Goal: Communication & Community: Answer question/provide support

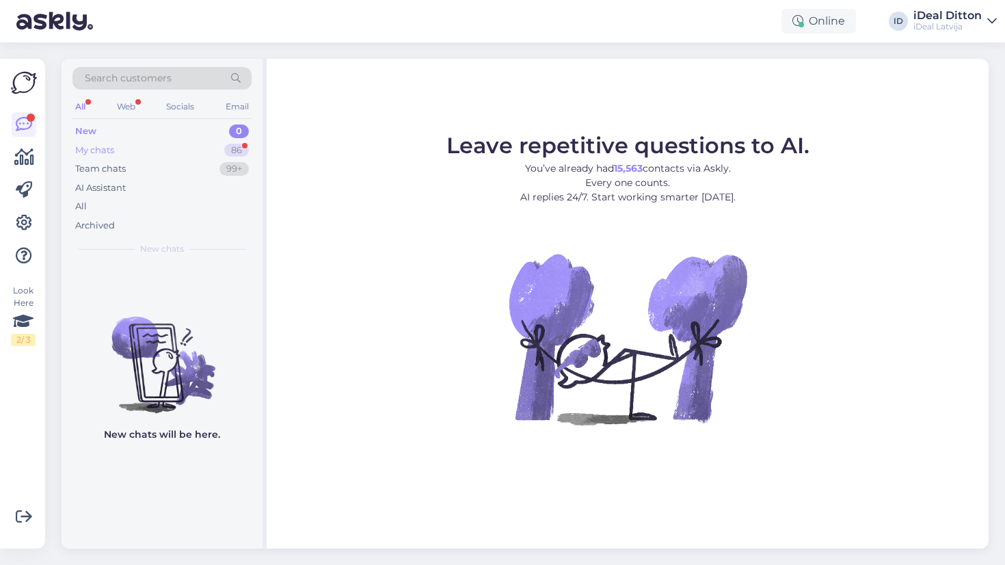
click at [107, 146] on div "My chats" at bounding box center [94, 151] width 39 height 14
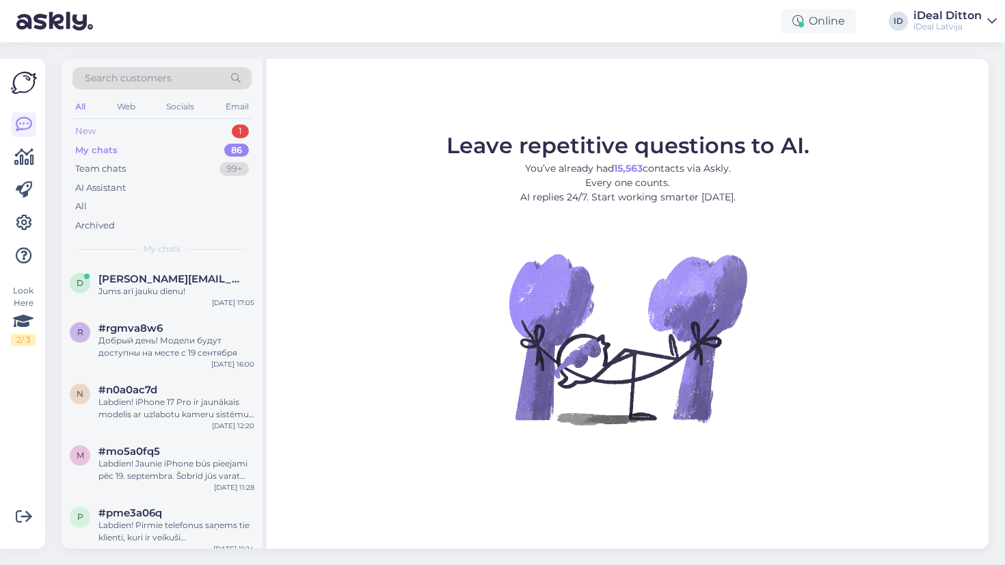
click at [109, 133] on div "New 1" at bounding box center [161, 131] width 179 height 19
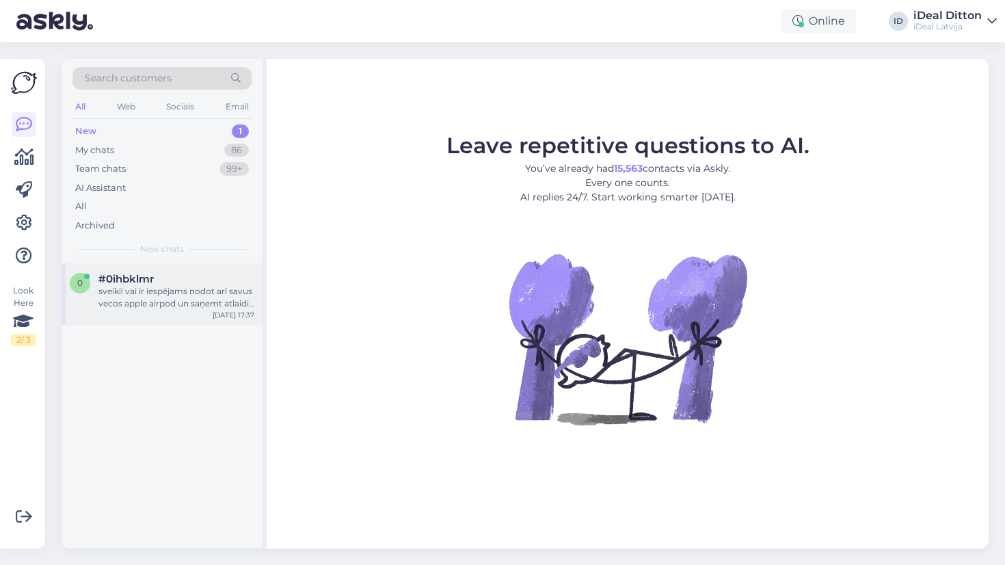
click at [183, 291] on div "sveiki! vai ir iespējams nodot arī savus vecos apple airpod un saņemt atlaidi p…" at bounding box center [176, 297] width 156 height 25
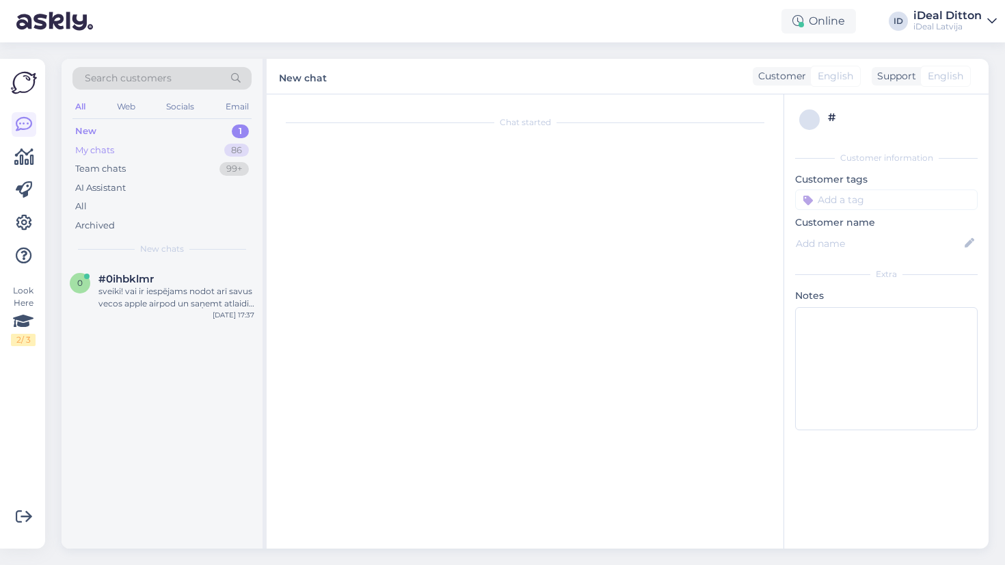
click at [100, 146] on div "My chats" at bounding box center [94, 151] width 39 height 14
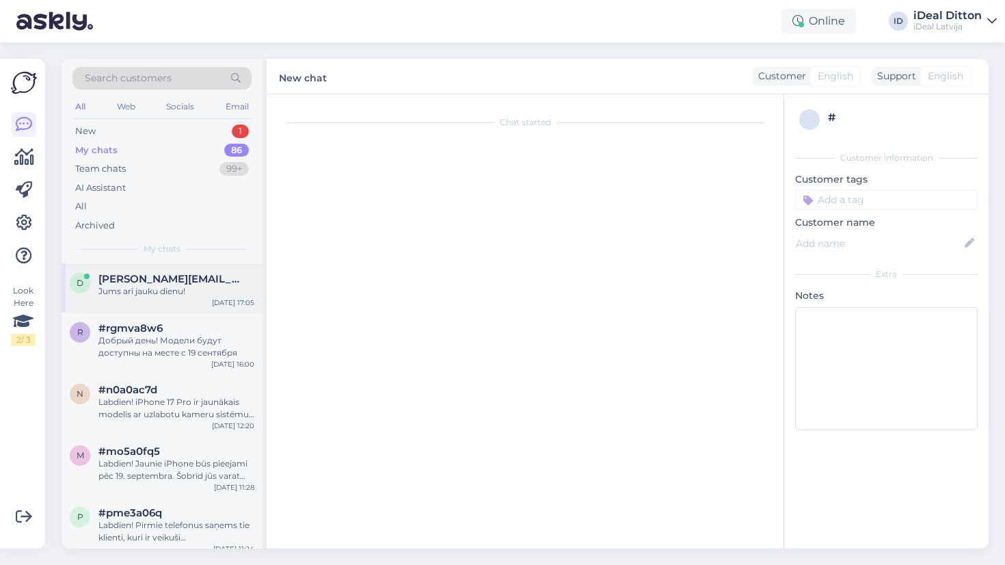
click at [114, 289] on div "Jums arī jauku dienu!" at bounding box center [176, 291] width 156 height 12
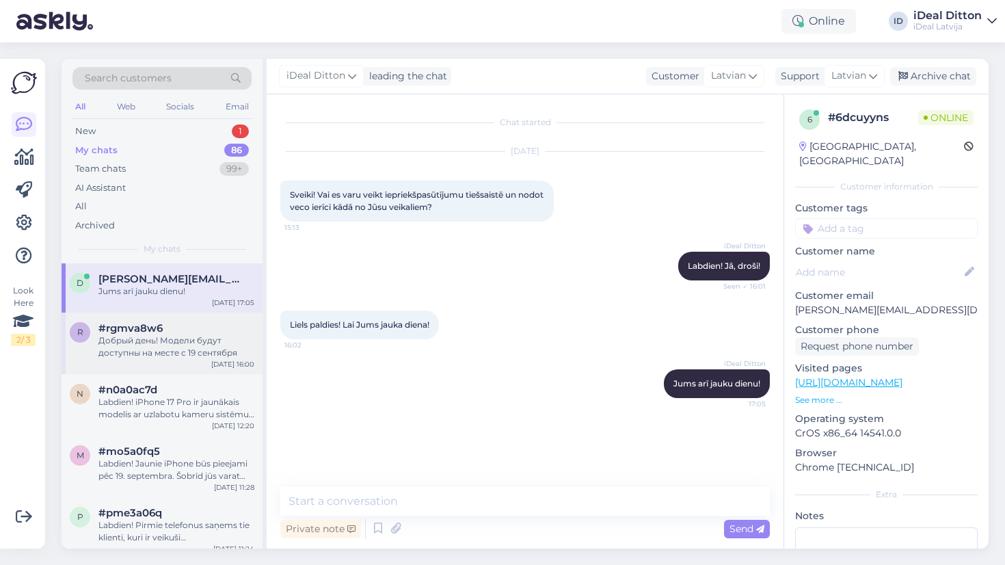
click at [144, 352] on div "Добрый день! Модели будут доступны на месте с 19 сентября" at bounding box center [176, 346] width 156 height 25
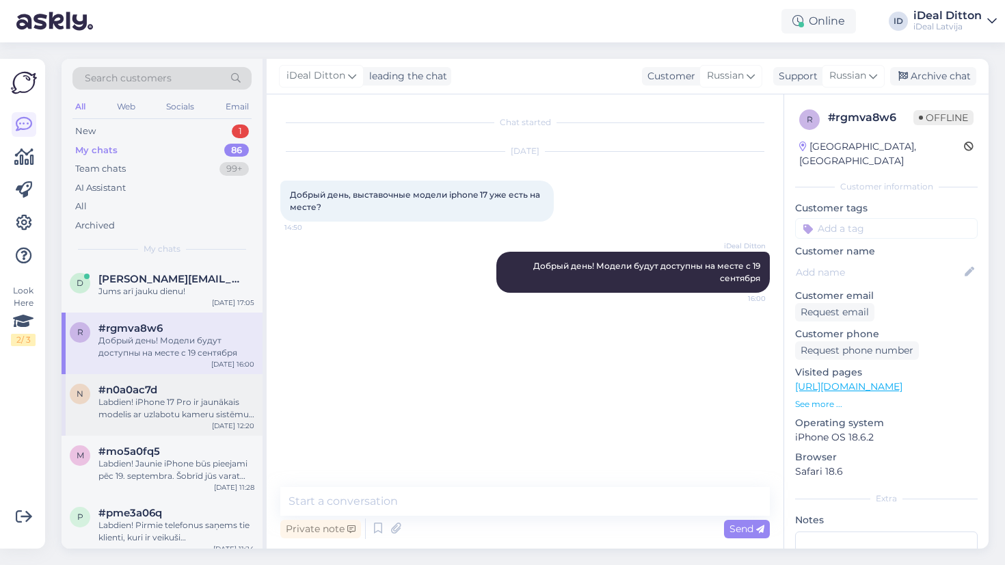
click at [169, 393] on div "#n0a0ac7d" at bounding box center [176, 390] width 156 height 12
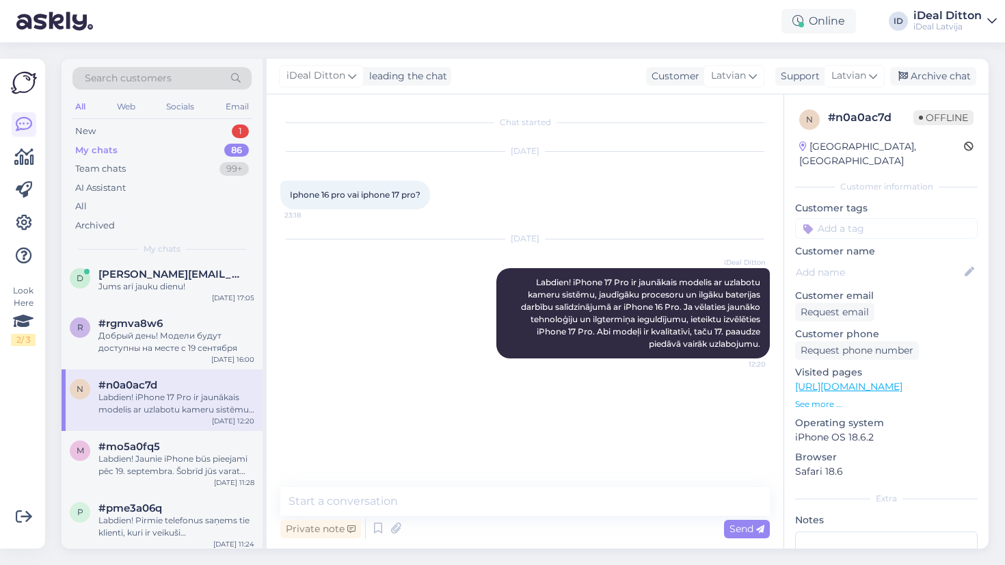
scroll to position [8, 0]
click at [109, 162] on div "Team chats" at bounding box center [100, 169] width 51 height 14
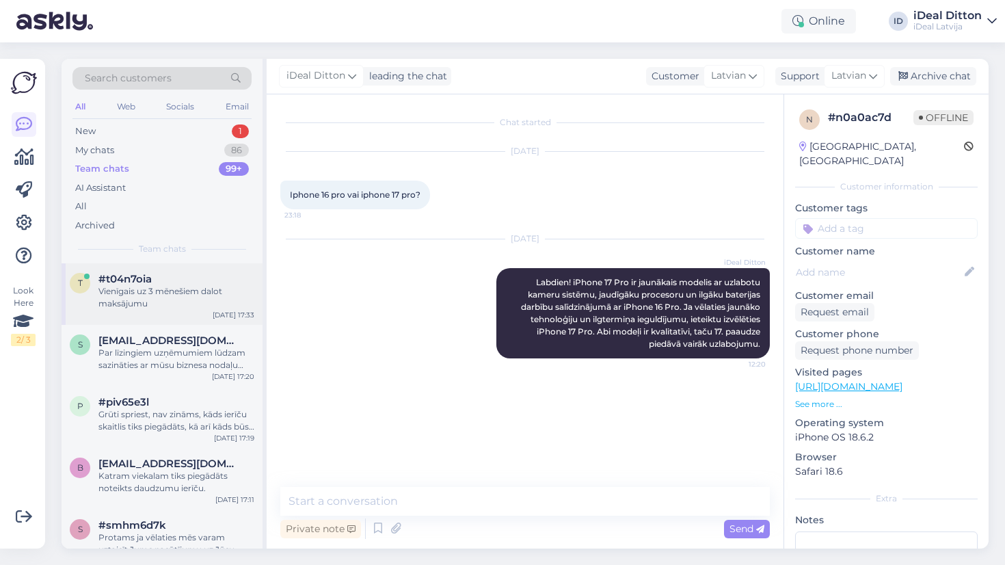
click at [135, 302] on div "Vienīgais uz 3 mēnešiem dalot maksājumu" at bounding box center [176, 297] width 156 height 25
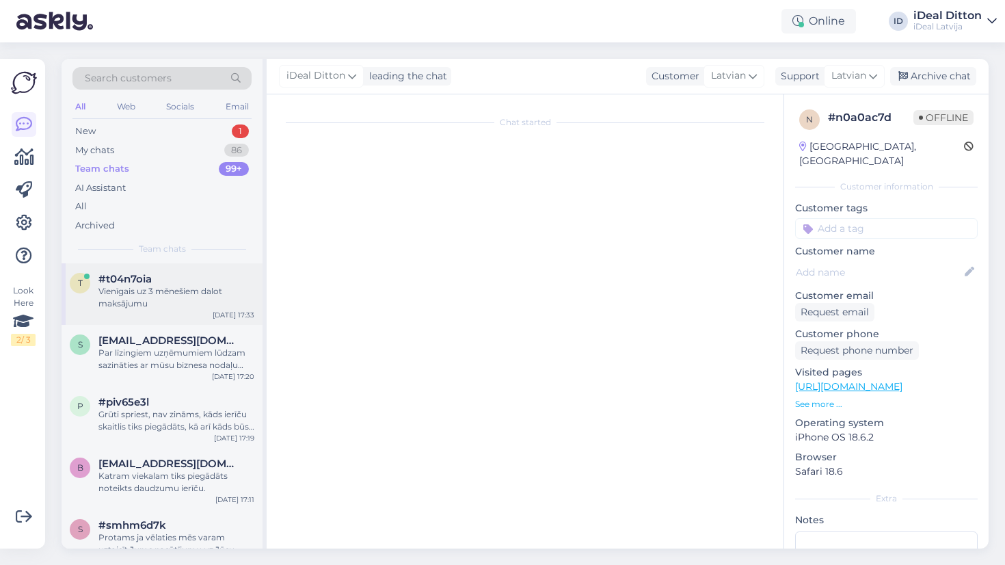
scroll to position [1322, 0]
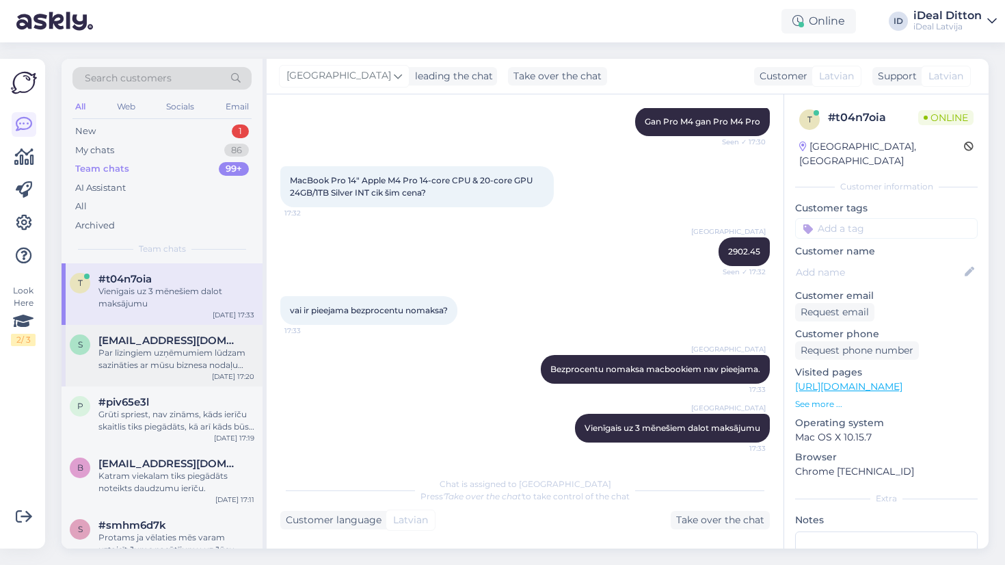
click at [139, 342] on span "sabinefeldmane@gmail.com" at bounding box center [169, 340] width 142 height 12
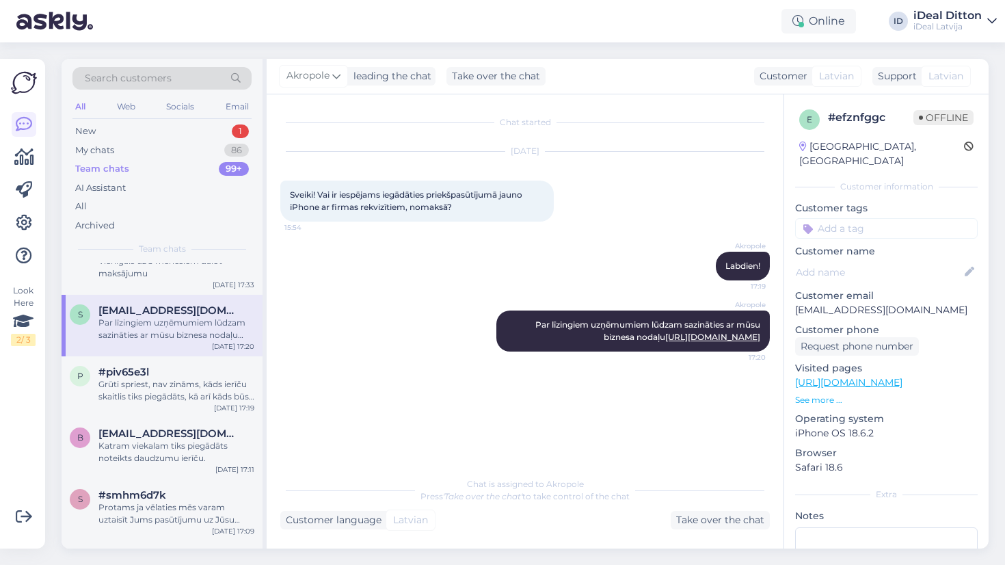
scroll to position [48, 0]
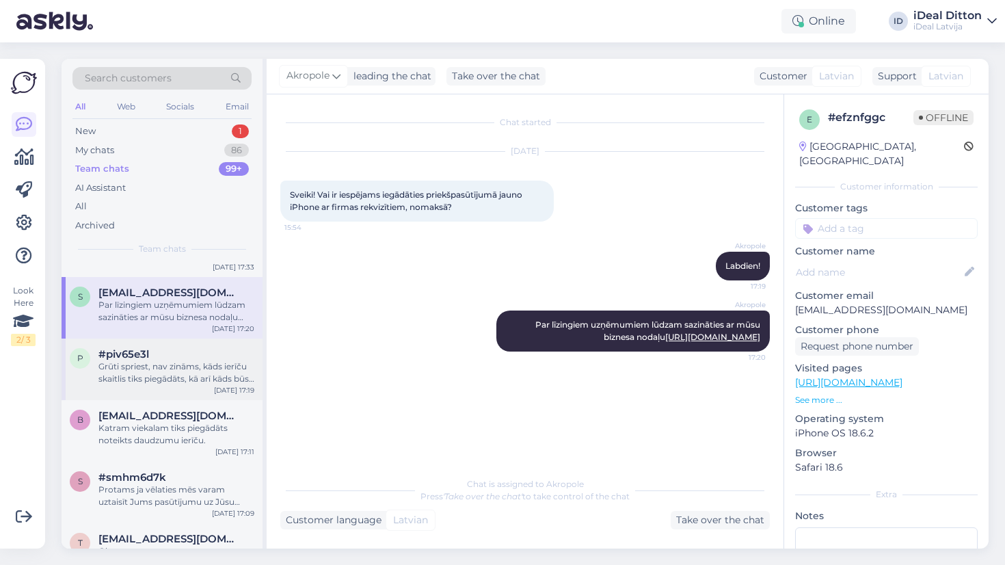
click at [137, 371] on div "Grūti spriest, nav zināms, kāds ierīču skaitlis tiks piegādāts, kā arī kāds būs…" at bounding box center [176, 372] width 156 height 25
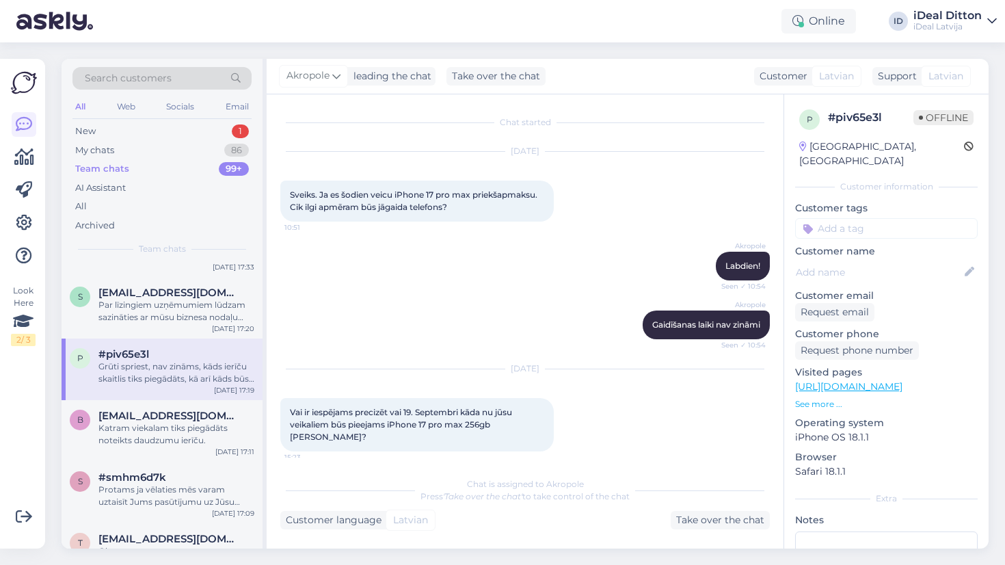
scroll to position [68, 0]
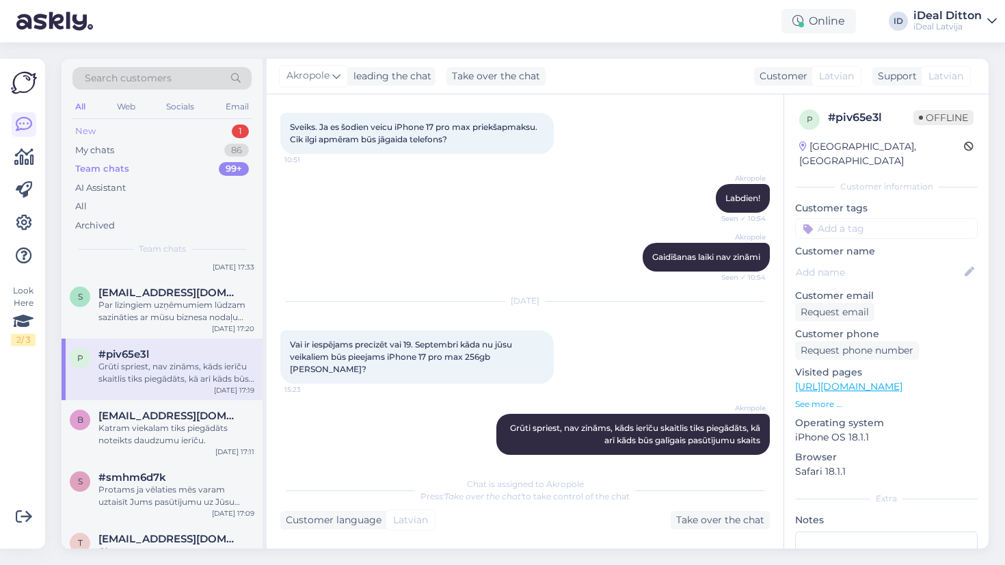
click at [93, 127] on div "New" at bounding box center [85, 131] width 21 height 14
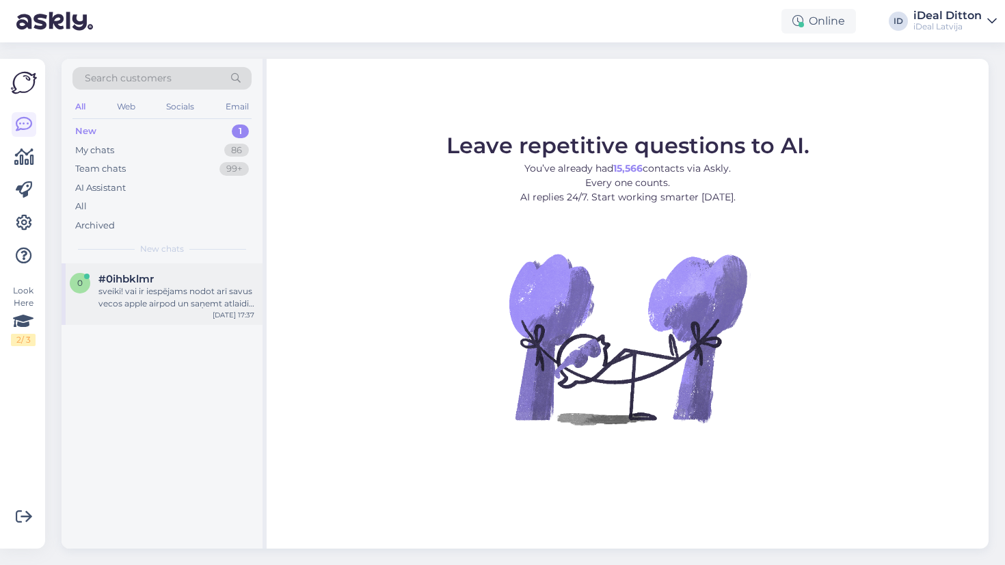
click at [135, 279] on span "#0ihbklmr" at bounding box center [125, 279] width 55 height 12
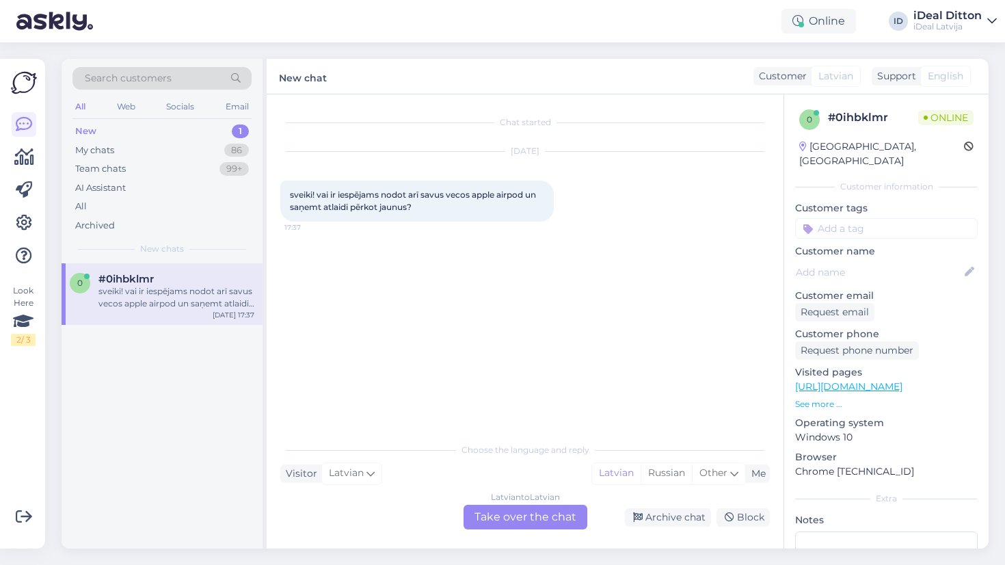
click at [525, 525] on div "Latvian to Latvian Take over the chat" at bounding box center [526, 517] width 124 height 25
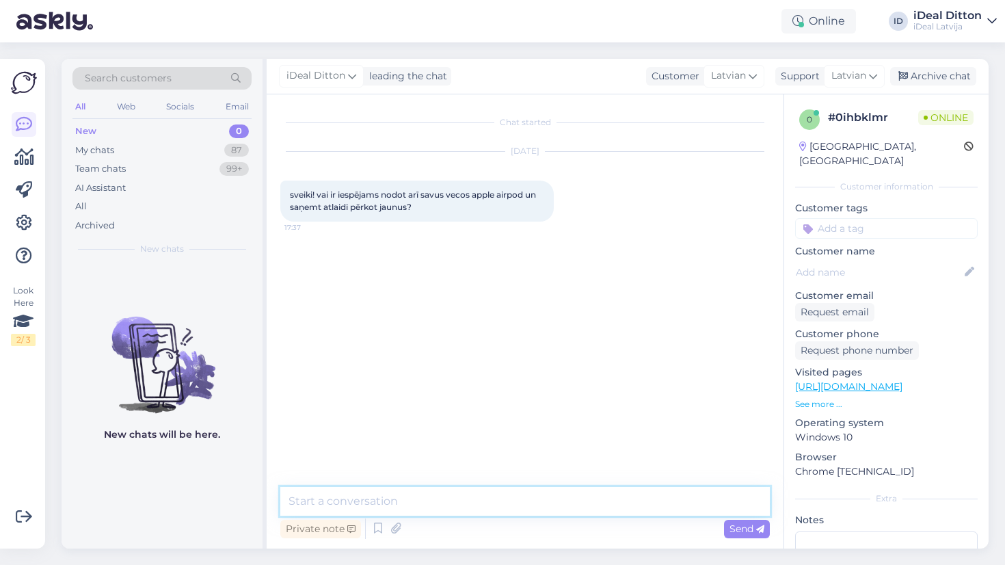
click at [488, 492] on textarea at bounding box center [524, 501] width 489 height 29
type textarea "Д"
type textarea "Labdien, Ja ir tada iespeja."
paste textarea "Labdien! Ja ir tāda iespēja.""
type textarea "Labdien! Ja ir tāda iespēja."
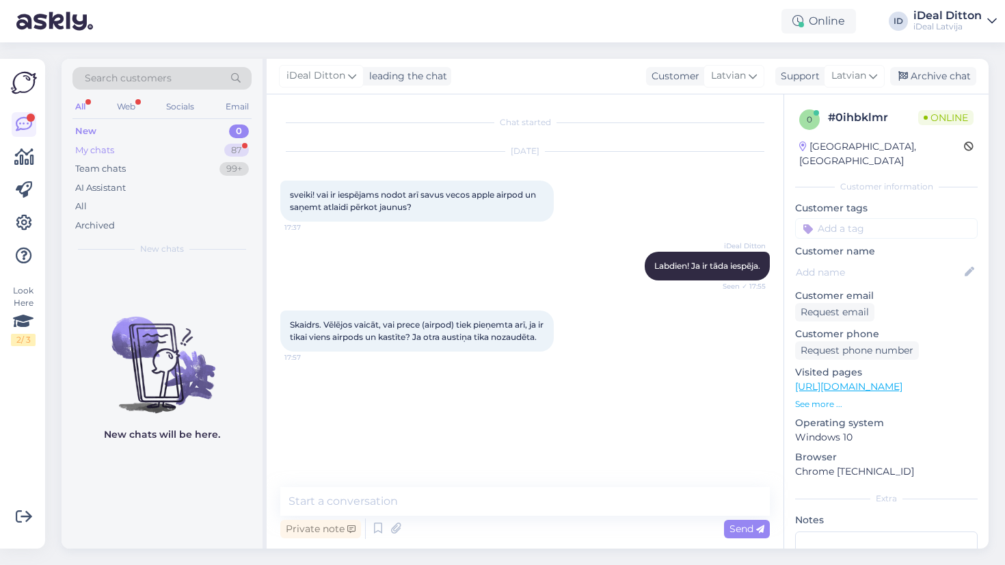
click at [109, 148] on div "My chats" at bounding box center [94, 151] width 39 height 14
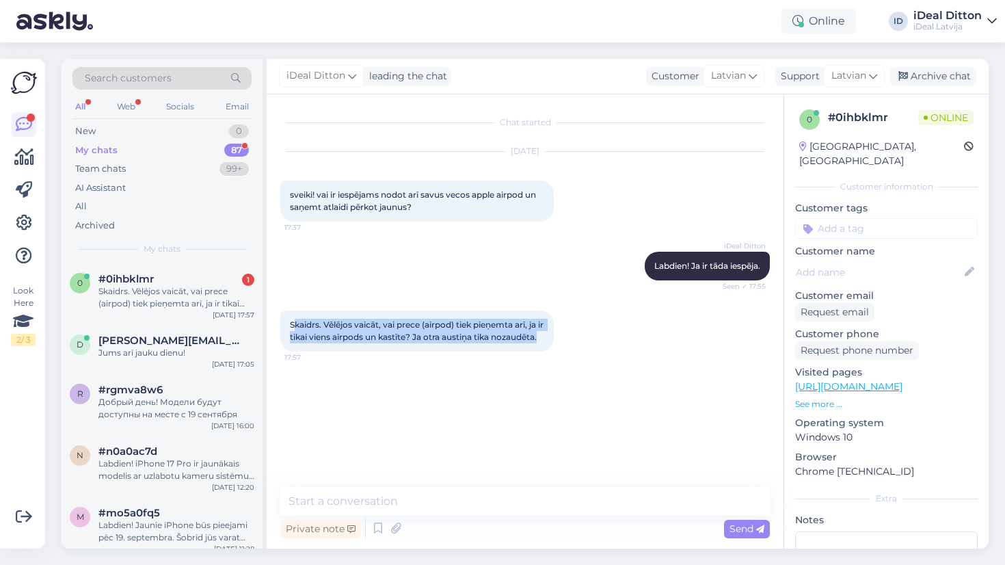
drag, startPoint x: 353, startPoint y: 350, endPoint x: 291, endPoint y: 325, distance: 66.5
click at [292, 325] on div "Skaidrs. Vēlējos vaicāt, vai prece (airpod) tiek pieņemta arī, ja ir tikai vien…" at bounding box center [416, 330] width 273 height 41
copy span "Skaidrs. Vēlējos vaicāt, vai prece (airpod) tiek pieņemta arī, ja ir tikai vien…"
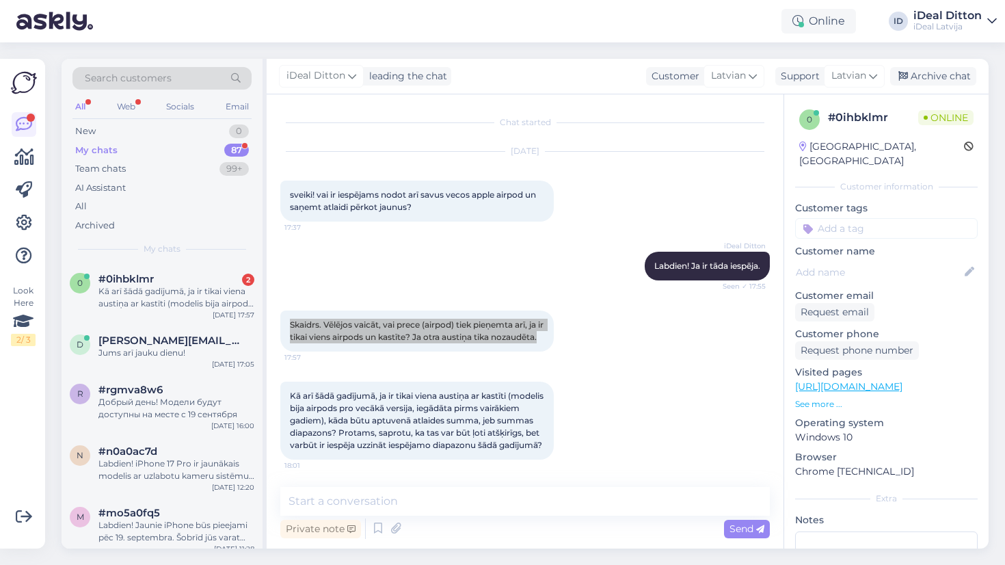
scroll to position [25, 0]
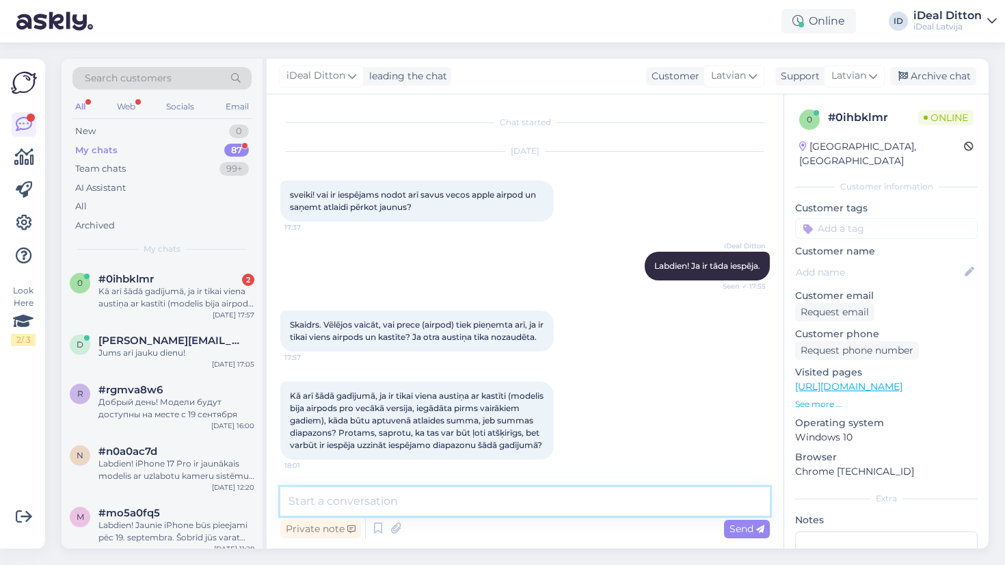
click at [340, 506] on textarea at bounding box center [524, 501] width 489 height 29
paste textarea "Jā, protams, varat nodot arī vienu austiņu ar kastīti. Tomēr jāņem vērā, ka vēr…"
type textarea "Jā, protams, varat nodot arī vienu austiņu ar kastīti. Tomēr jāņem vērā, ka vēr…"
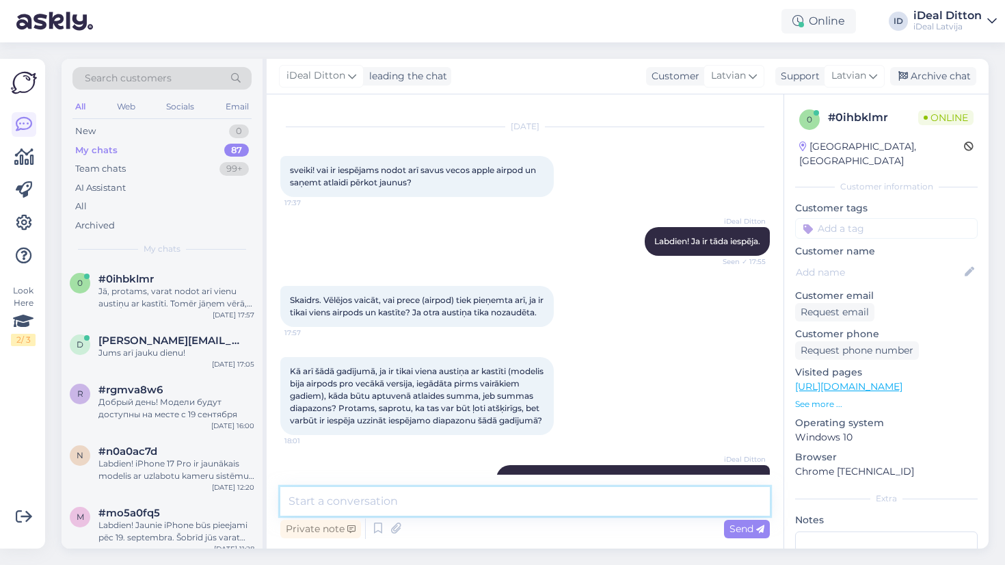
scroll to position [120, 0]
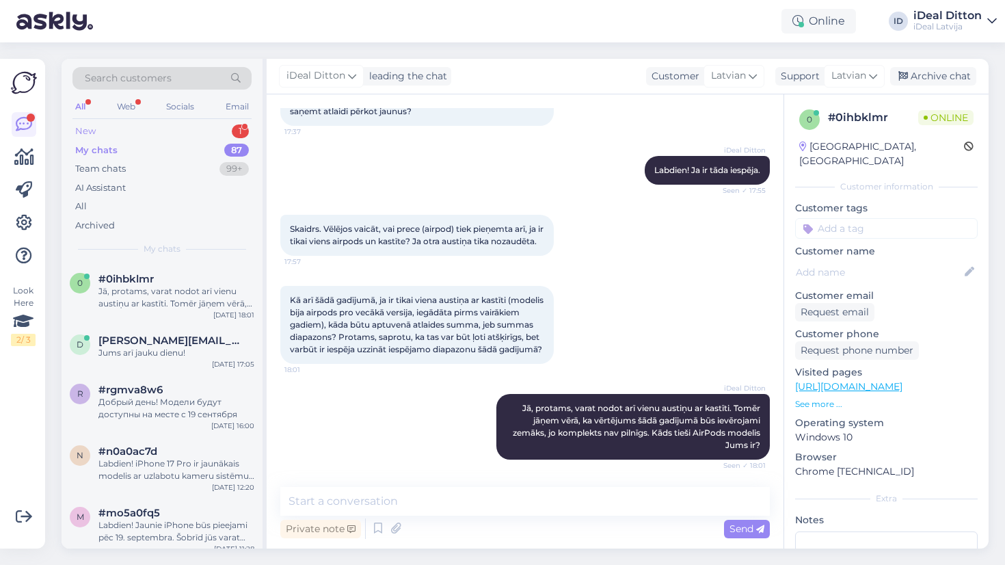
click at [118, 127] on div "New 1" at bounding box center [161, 131] width 179 height 19
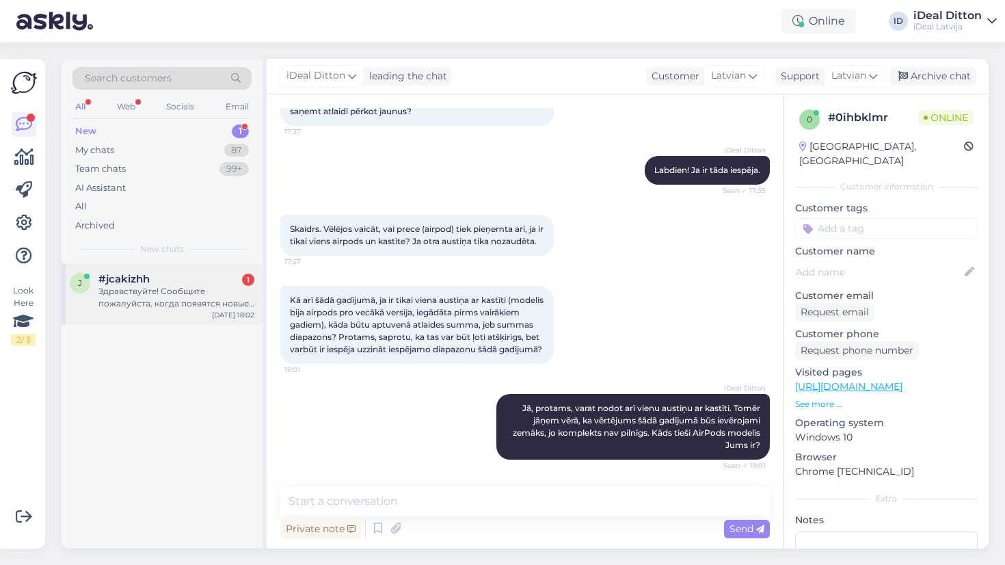
click at [150, 309] on div "j #jcakizhh 1 Здравствуйте! Сообщите пожалуйста, когда появятся новые айфоны на…" at bounding box center [162, 294] width 201 height 62
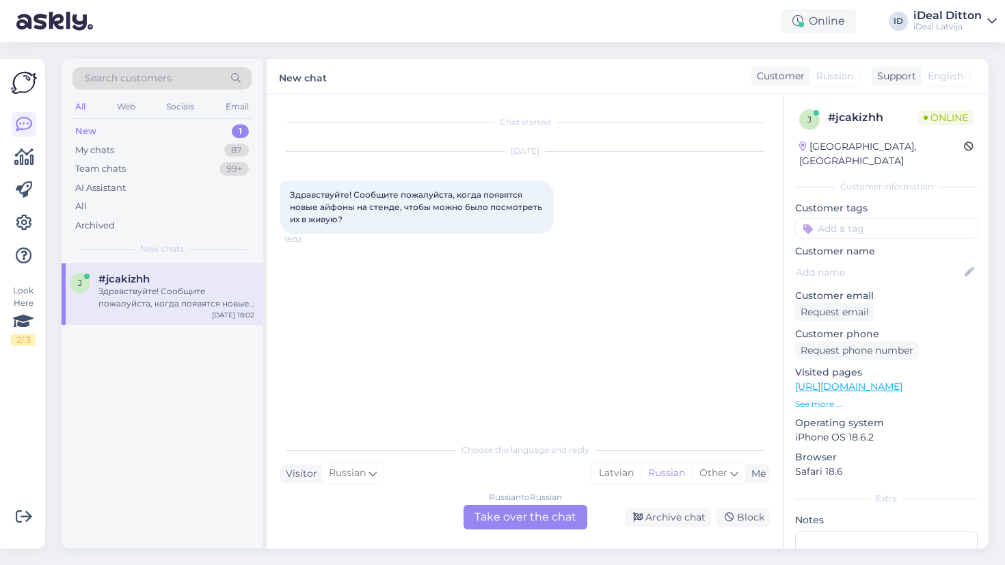
click at [505, 520] on div "Russian to Russian Take over the chat" at bounding box center [526, 517] width 124 height 25
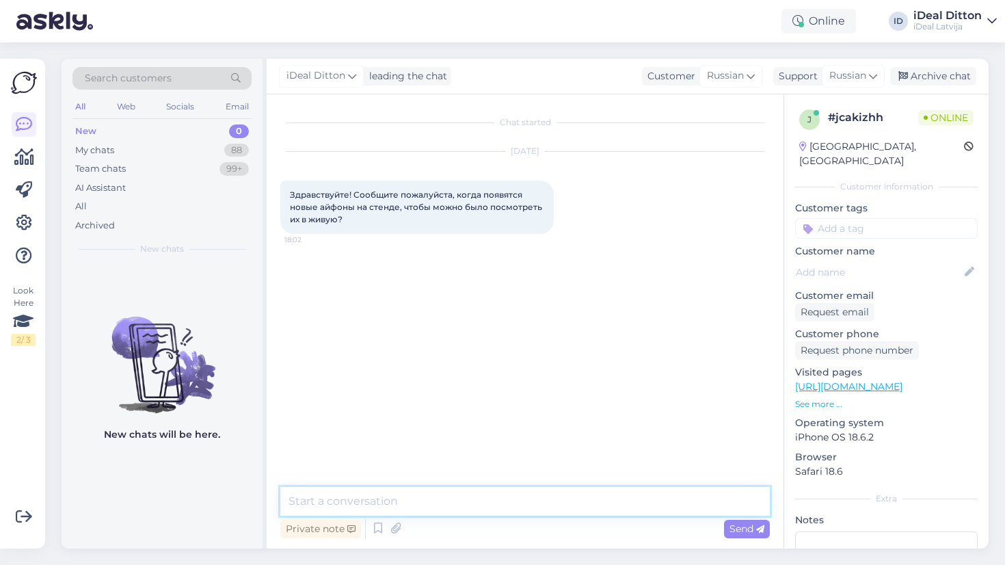
click at [481, 507] on textarea at bounding box center [524, 501] width 489 height 29
type textarea "L"
type textarea "Добрый вечер,"
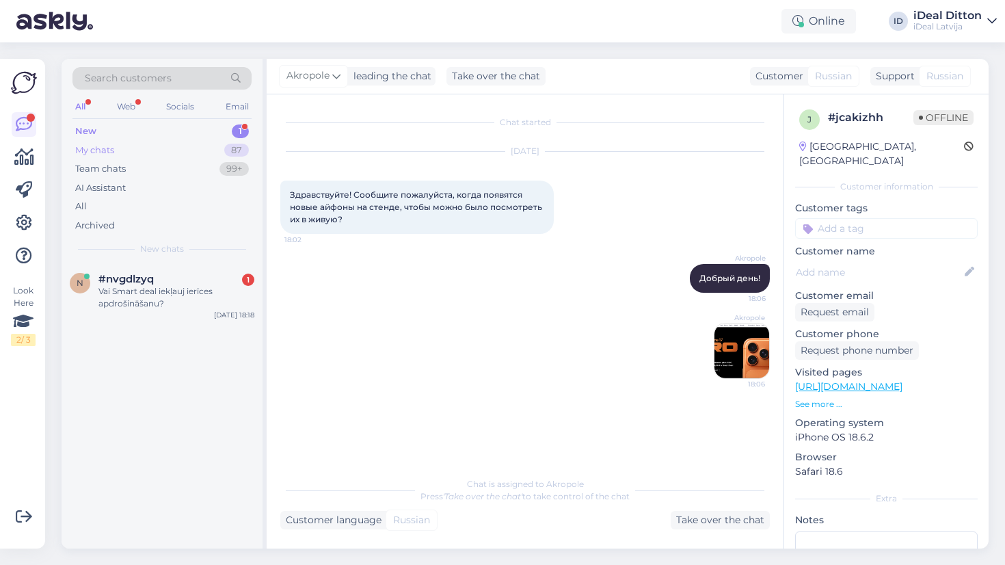
click at [107, 157] on div "My chats 87" at bounding box center [161, 150] width 179 height 19
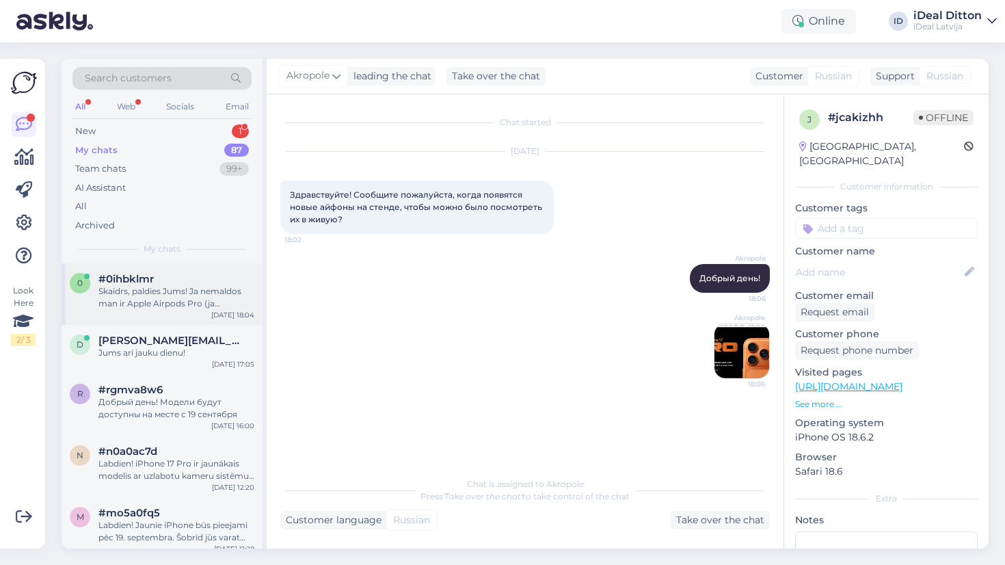
click at [185, 306] on div "Skaidrs, paldies Jums! Ja nemaldos man ir Apple Airpods Pro (ja nekļūdos, pats …" at bounding box center [176, 297] width 156 height 25
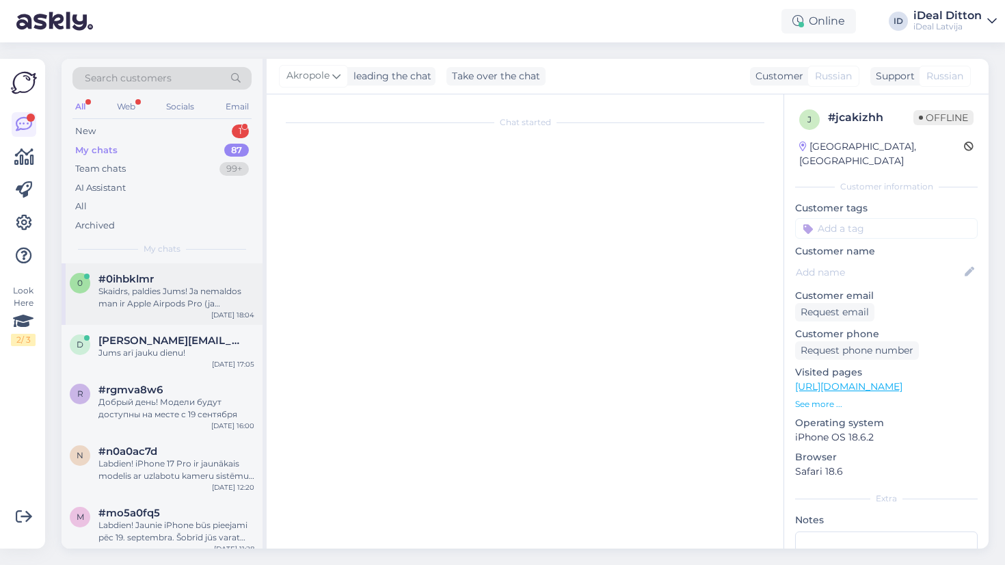
scroll to position [204, 0]
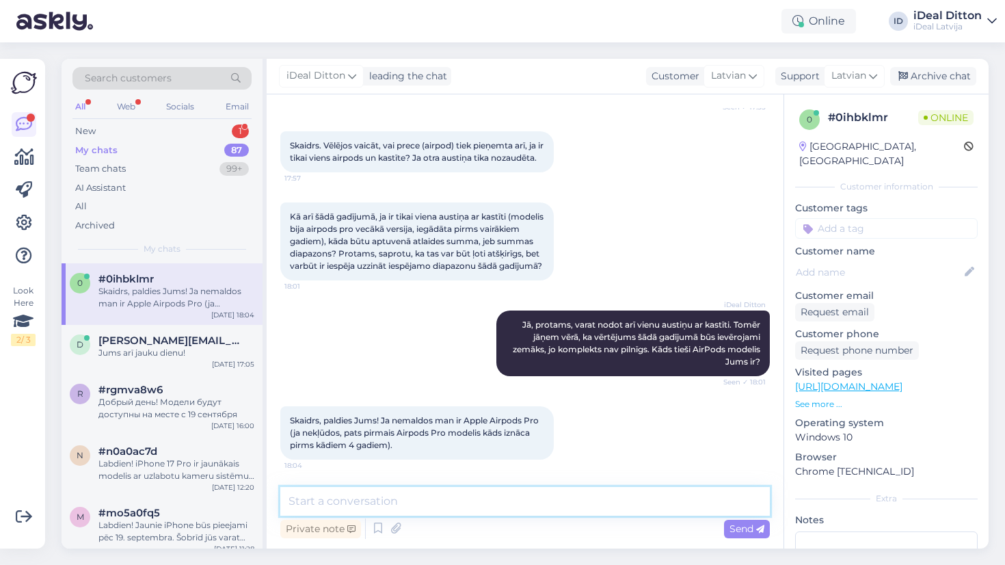
click at [401, 504] on textarea at bounding box center [524, 501] width 489 height 29
type textarea "P"
click at [356, 509] on textarea at bounding box center [524, 501] width 489 height 29
type textarea "Tas bus 2 euro."
drag, startPoint x: 333, startPoint y: 505, endPoint x: 269, endPoint y: 502, distance: 63.6
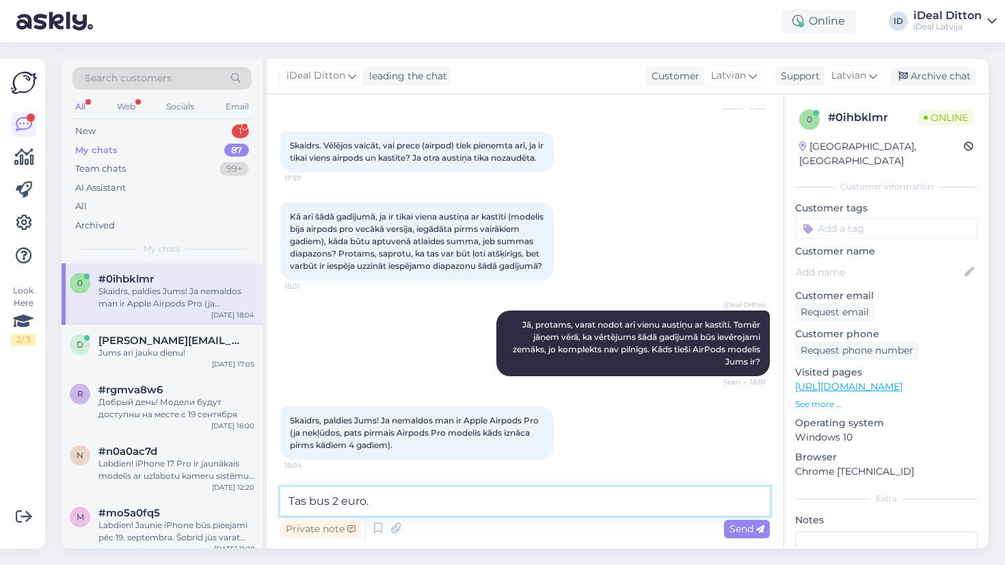
click at [269, 502] on div "Chat started [DATE] sveiki! vai ir iespējams nodot arī savus vecos apple airpod…" at bounding box center [525, 321] width 517 height 454
type textarea "T"
type textarea "2"
paste textarea "Jā, protams, varat nodot arī vienu austiņu ar kastīti. Šādā gadījumā, ņemot vēr…"
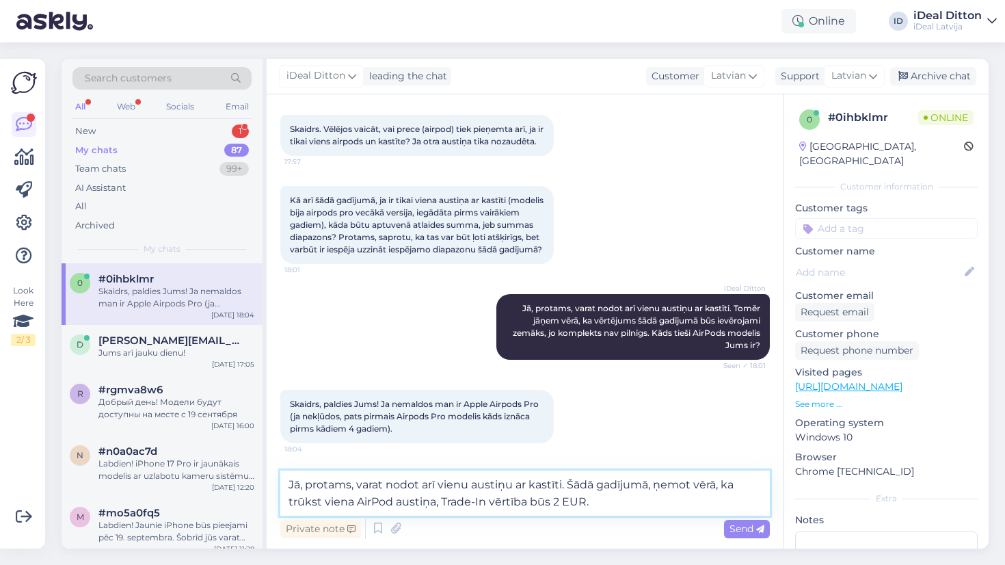
click at [394, 500] on textarea "Jā, protams, varat nodot arī vienu austiņu ar kastīti. Šādā gadījumā, ņemot vēr…" at bounding box center [524, 492] width 489 height 45
drag, startPoint x: 570, startPoint y: 483, endPoint x: 280, endPoint y: 474, distance: 290.7
click at [280, 474] on div "Chat started [DATE] sveiki! vai ir iespējams nodot arī savus vecos apple airpod…" at bounding box center [525, 321] width 517 height 454
type textarea "Šādā gadījumā, ņemot vērā, ka trūkst viena AirPod Pro 1 austiņa, Trade-In vērtī…"
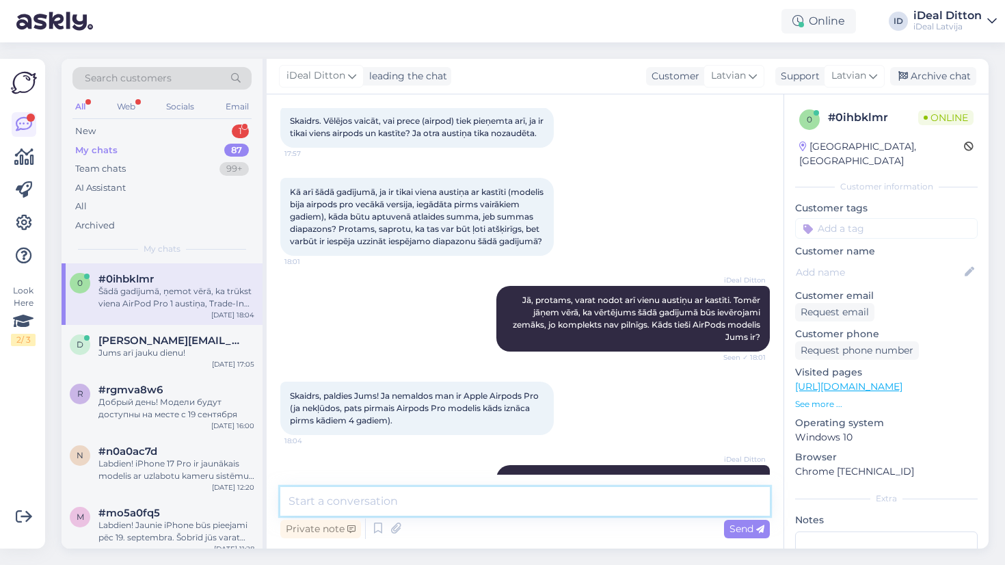
scroll to position [275, 0]
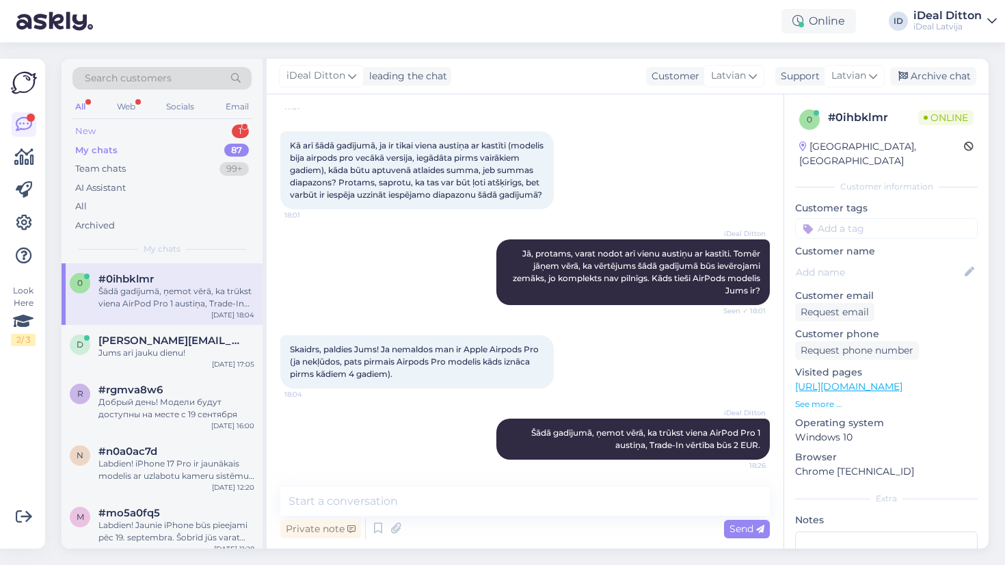
click at [105, 130] on div "New 1" at bounding box center [161, 131] width 179 height 19
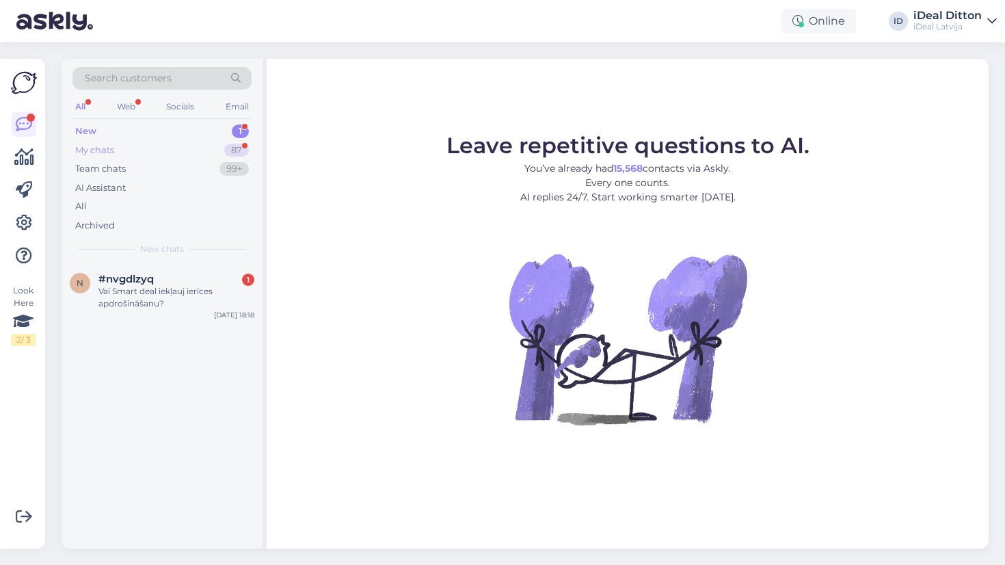
click at [96, 146] on div "My chats" at bounding box center [94, 151] width 39 height 14
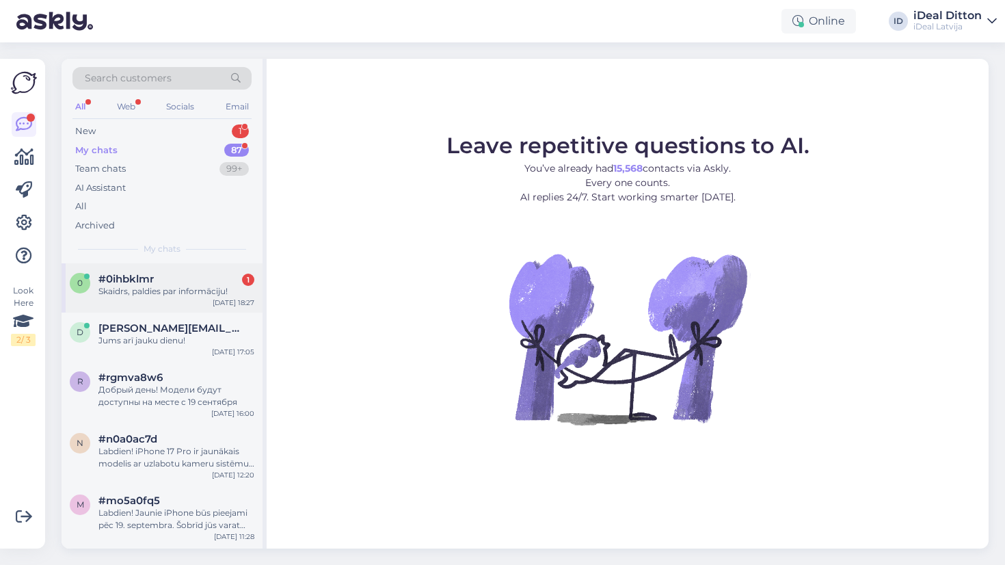
click at [185, 287] on div "Skaidrs, paldies par informāciju!" at bounding box center [176, 291] width 156 height 12
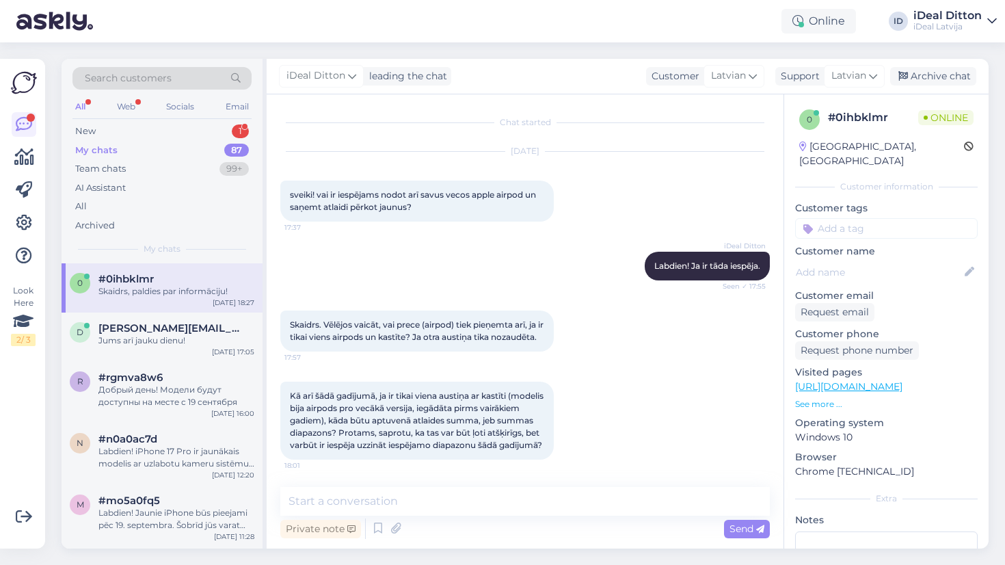
scroll to position [334, 0]
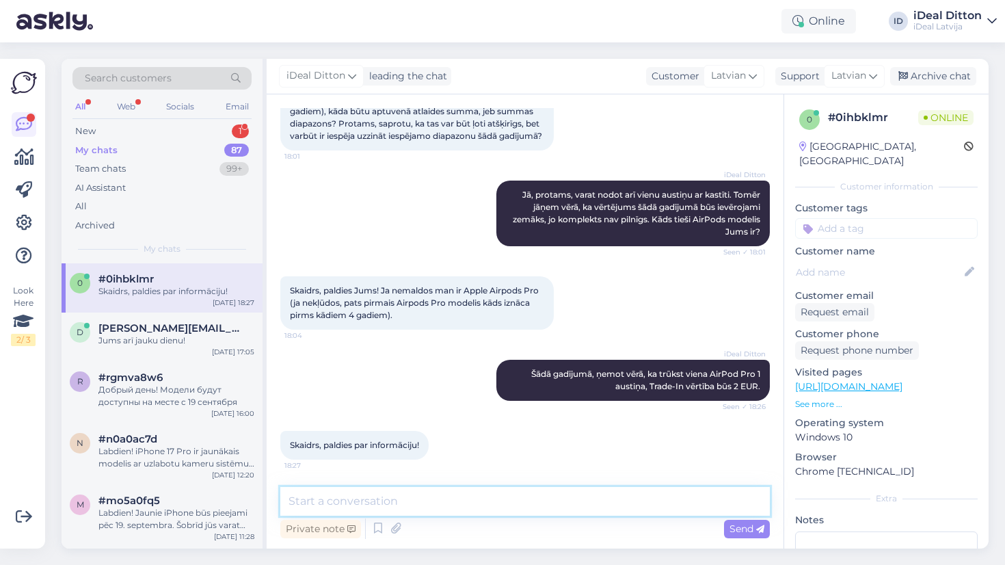
click at [416, 505] on textarea at bounding box center [524, 501] width 489 height 29
type textarea "L"
type textarea "ļ"
type textarea "Lūdzu, paldies un jauku dienu."
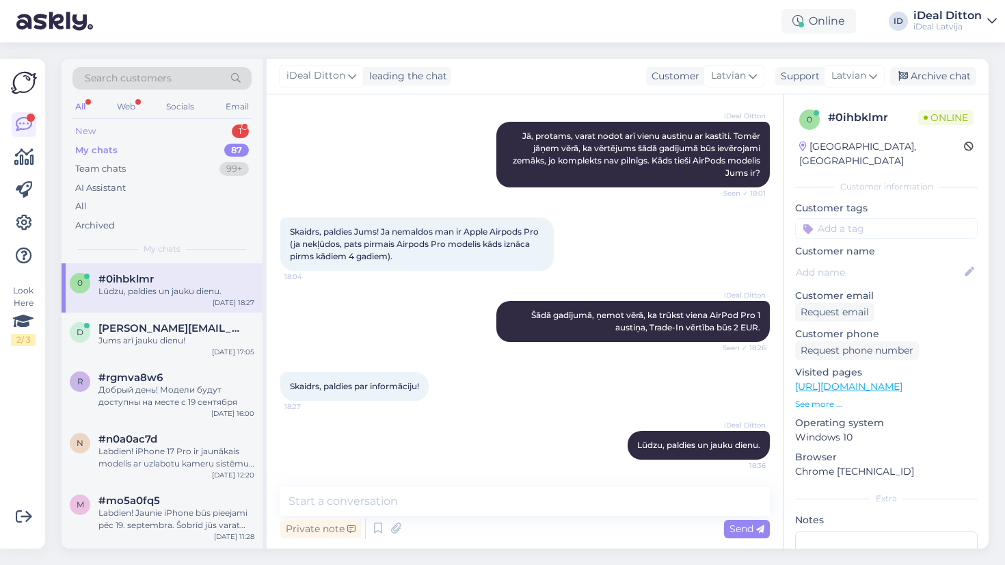
click at [90, 126] on div "New" at bounding box center [85, 131] width 21 height 14
